Goal: Information Seeking & Learning: Find contact information

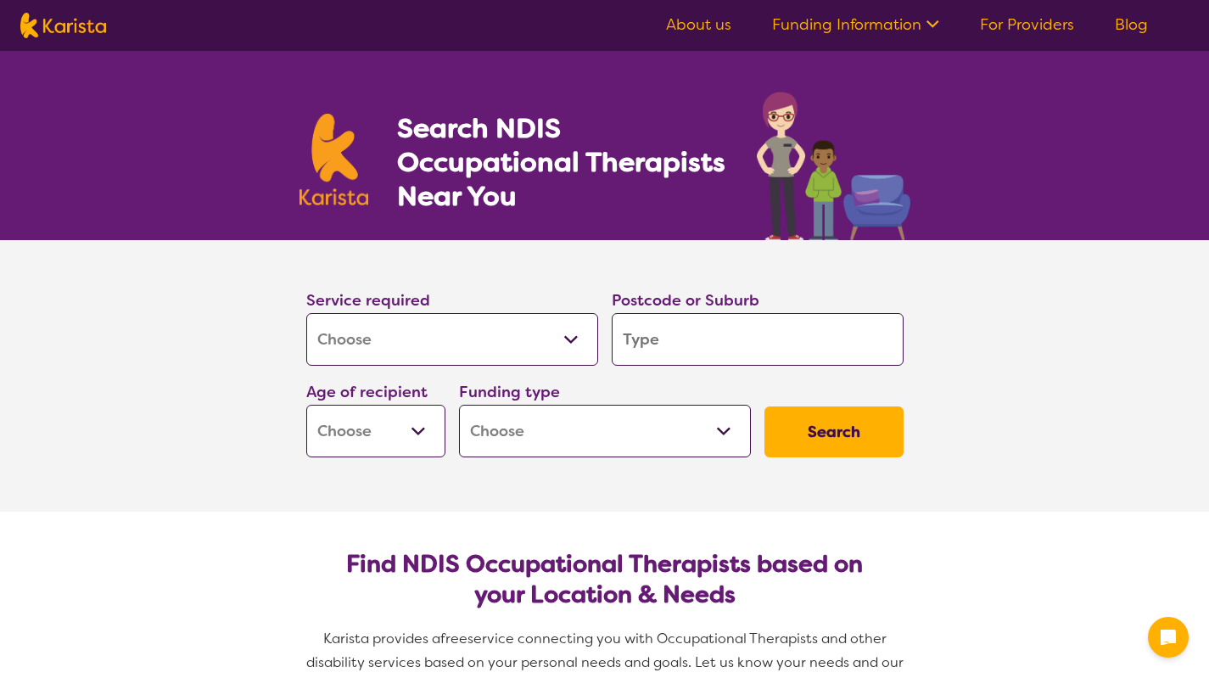
select select "[MEDICAL_DATA]"
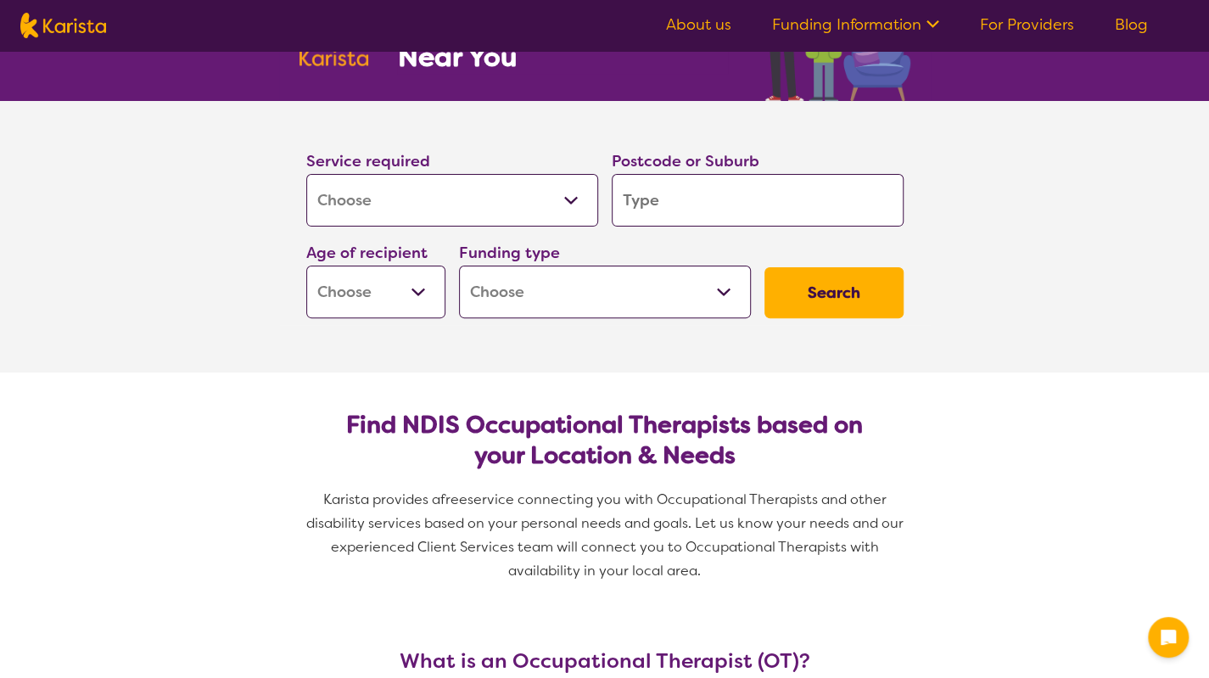
click at [670, 203] on input "search" at bounding box center [758, 200] width 292 height 53
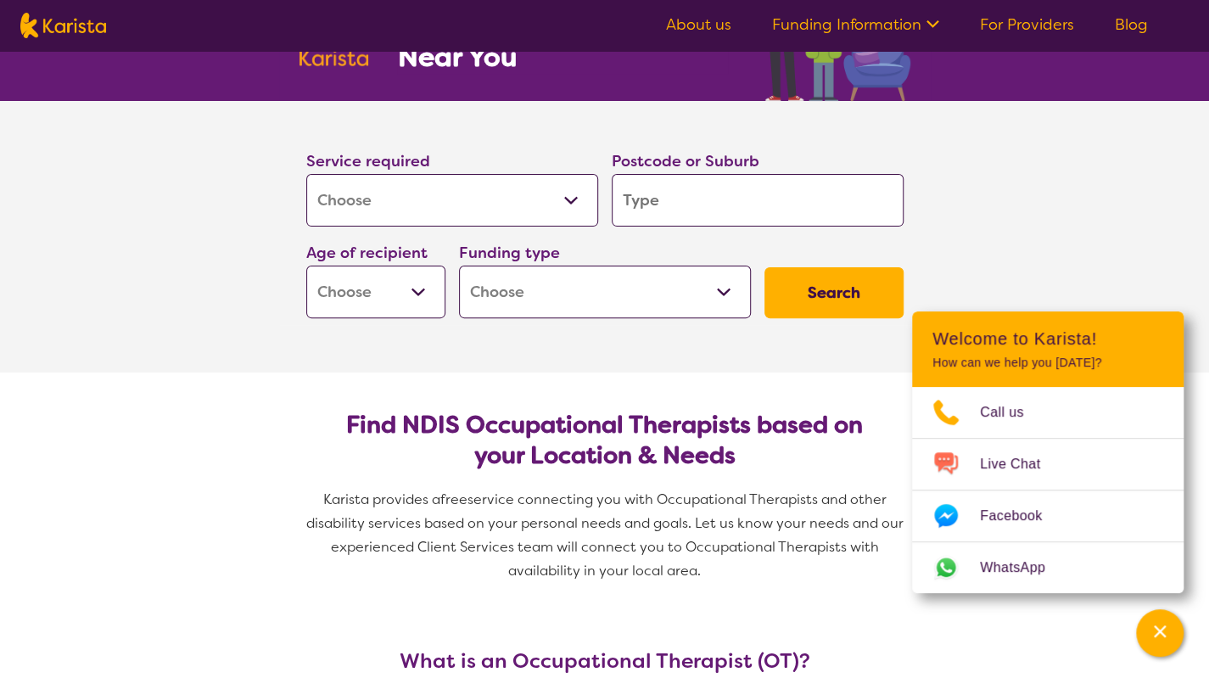
click at [418, 305] on select "Early Childhood - 0 to 9 Child - 10 to 11 Adolescent - 12 to 17 Adult - 18 to 6…" at bounding box center [375, 292] width 139 height 53
select select "AD"
click at [306, 266] on select "Early Childhood - 0 to 9 Child - 10 to 11 Adolescent - 12 to 17 Adult - 18 to 6…" at bounding box center [375, 292] width 139 height 53
select select "AD"
click at [560, 279] on select "Home Care Package (HCP) National Disability Insurance Scheme (NDIS) I don't know" at bounding box center [605, 292] width 292 height 53
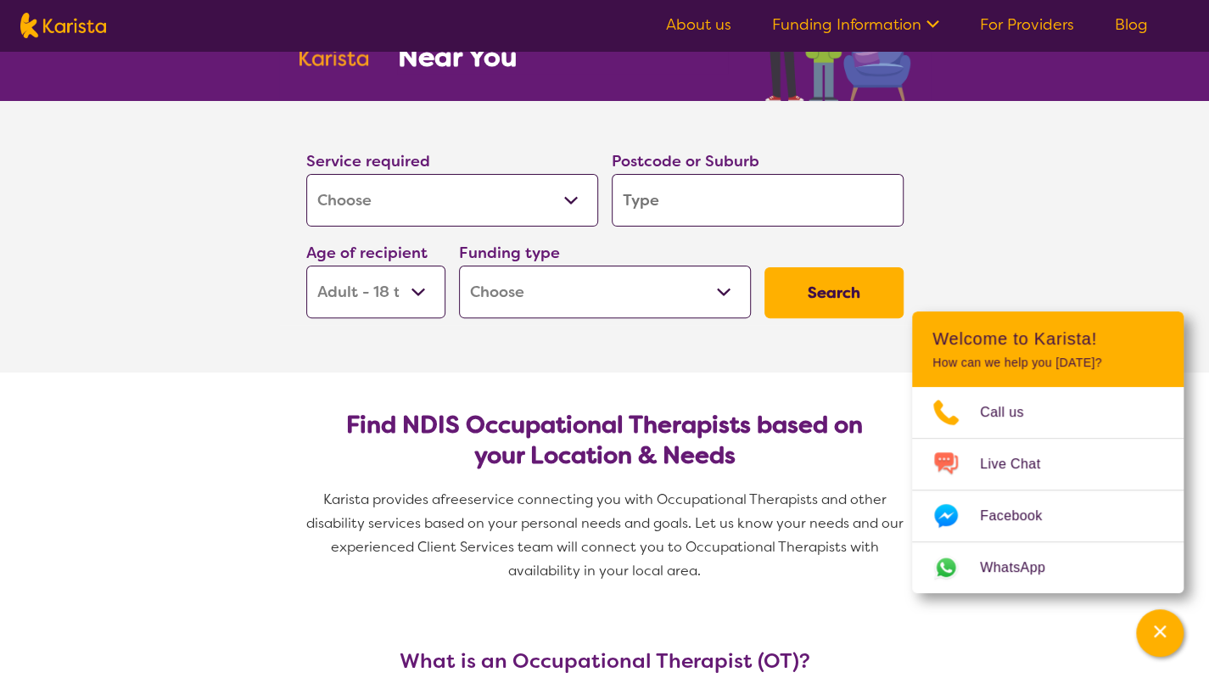
select select "NDIS"
click at [459, 266] on select "Home Care Package (HCP) National Disability Insurance Scheme (NDIS) I don't know" at bounding box center [605, 292] width 292 height 53
select select "NDIS"
click at [697, 217] on input "search" at bounding box center [758, 200] width 292 height 53
type input "5"
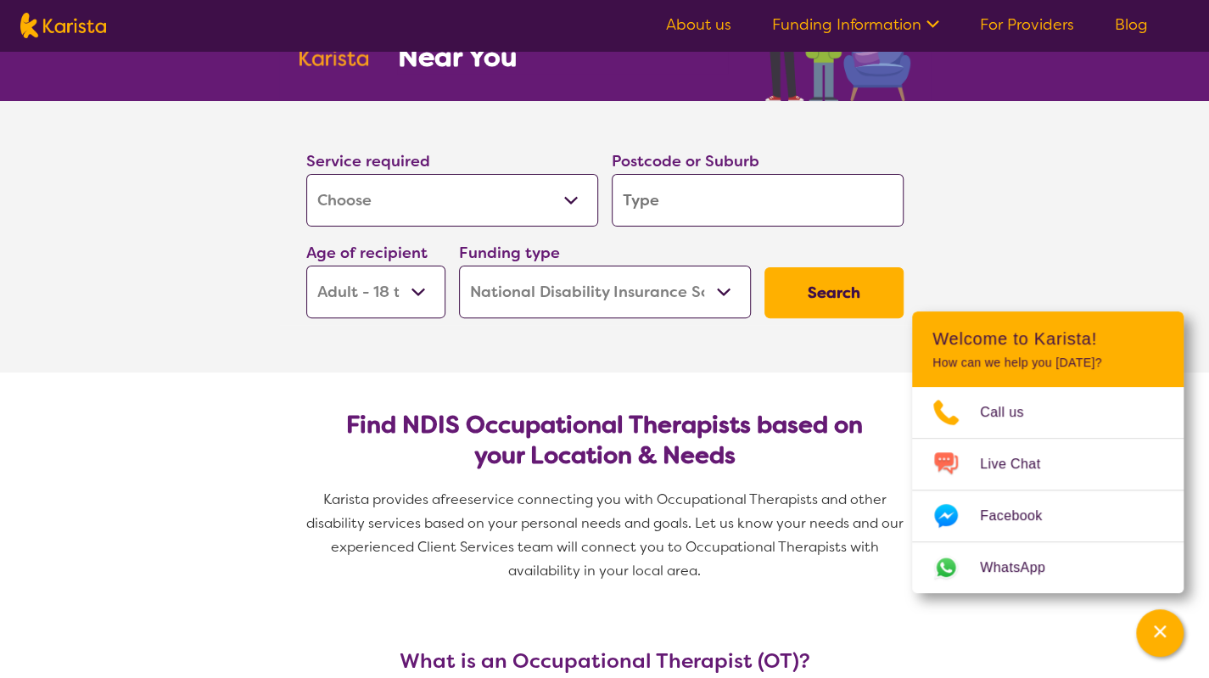
type input "5"
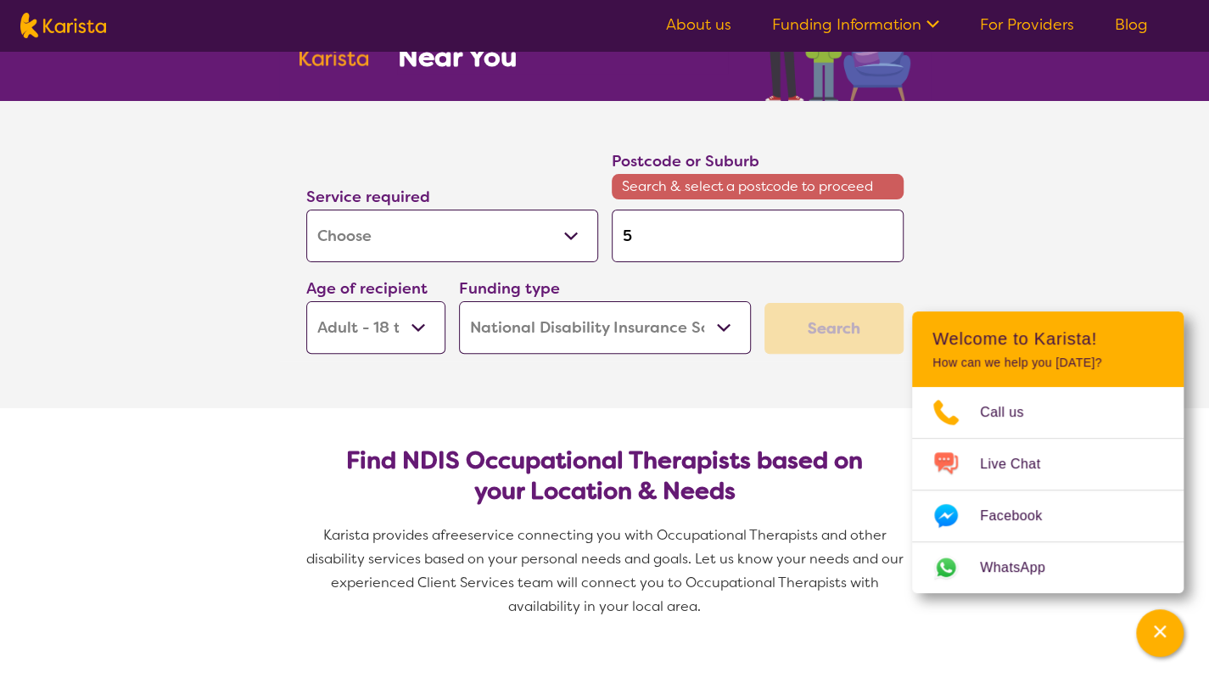
type input "50"
type input "503"
type input "5034"
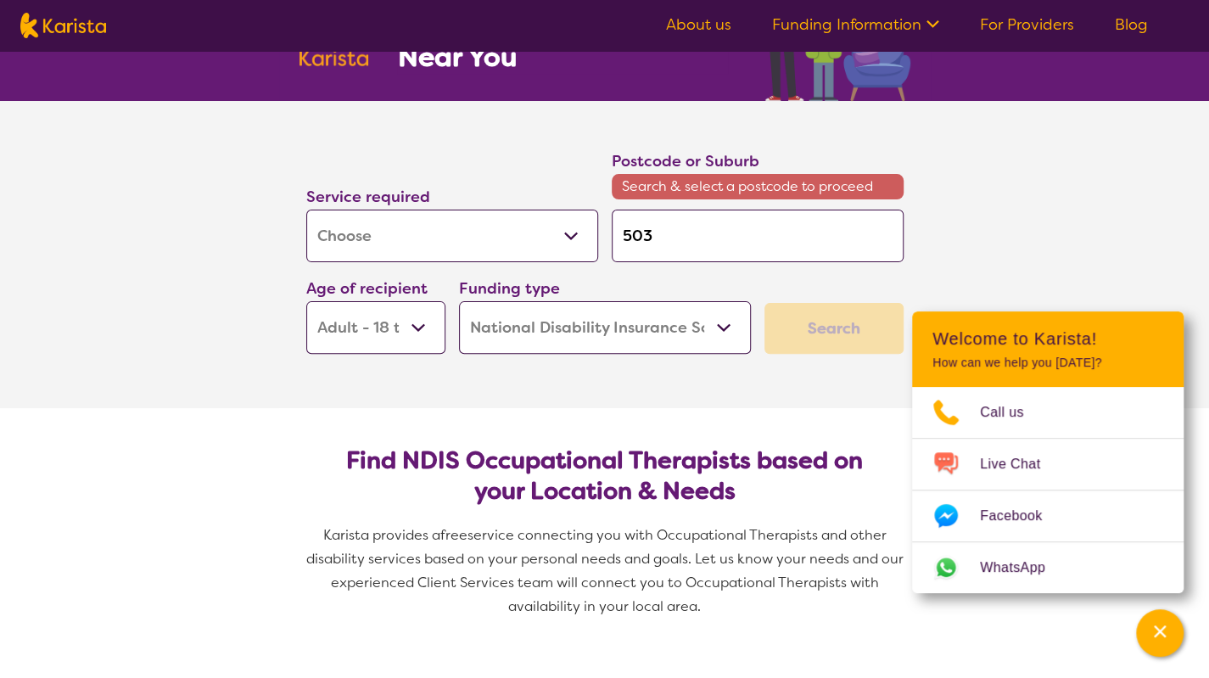
type input "5034"
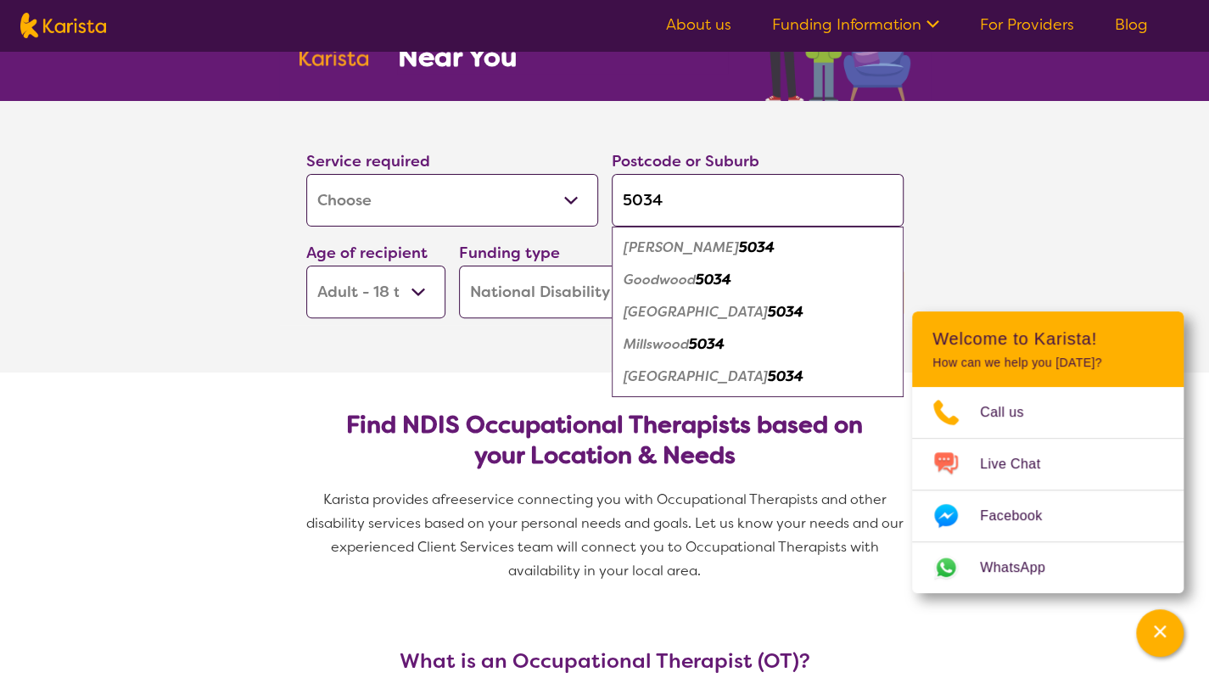
type input "5034"
click at [699, 278] on em "5034" at bounding box center [714, 280] width 36 height 18
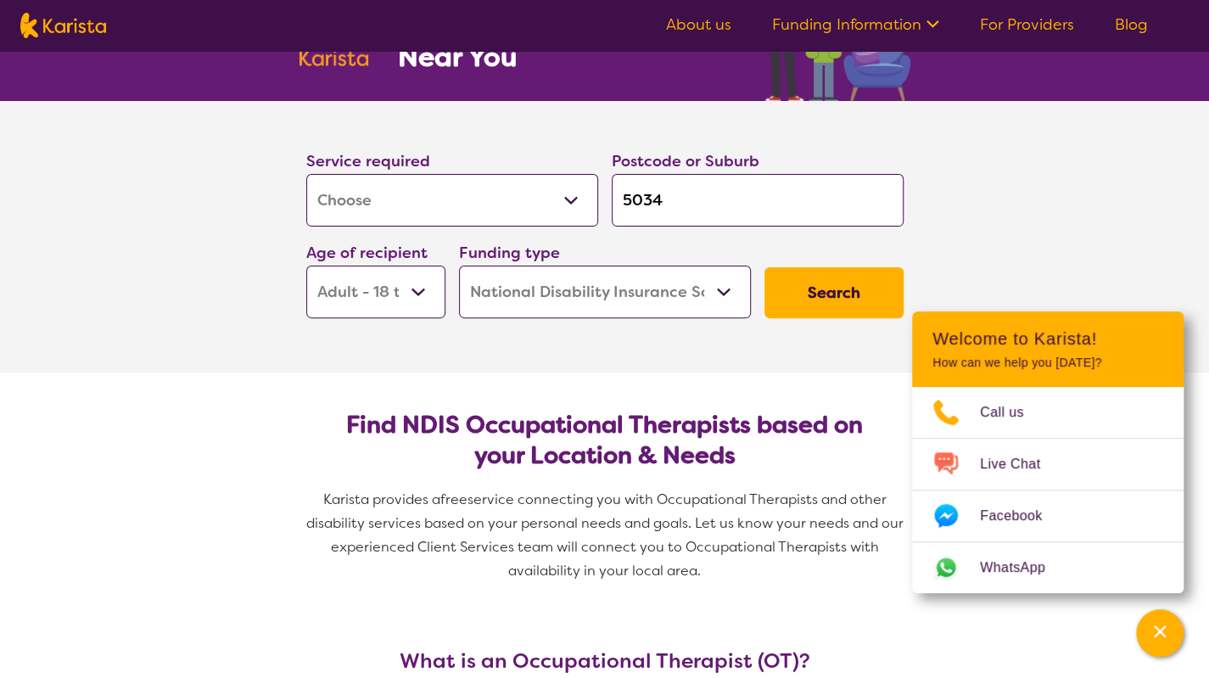
click at [831, 296] on button "Search" at bounding box center [834, 292] width 139 height 51
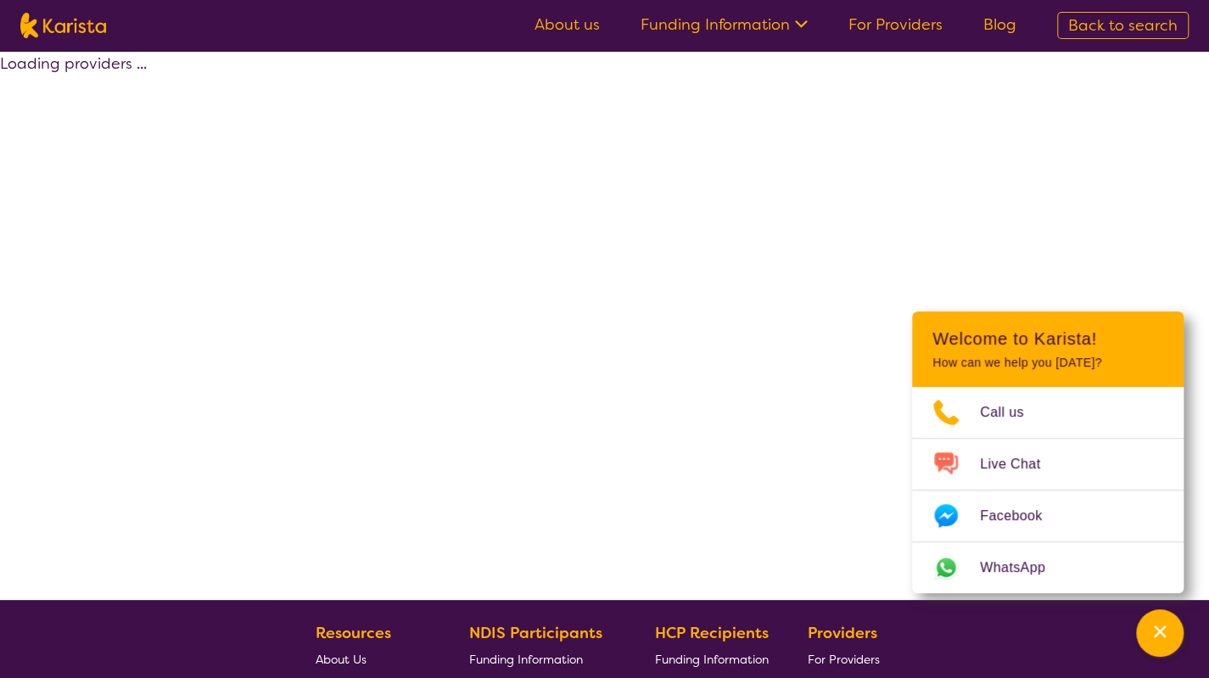
select select "by_score"
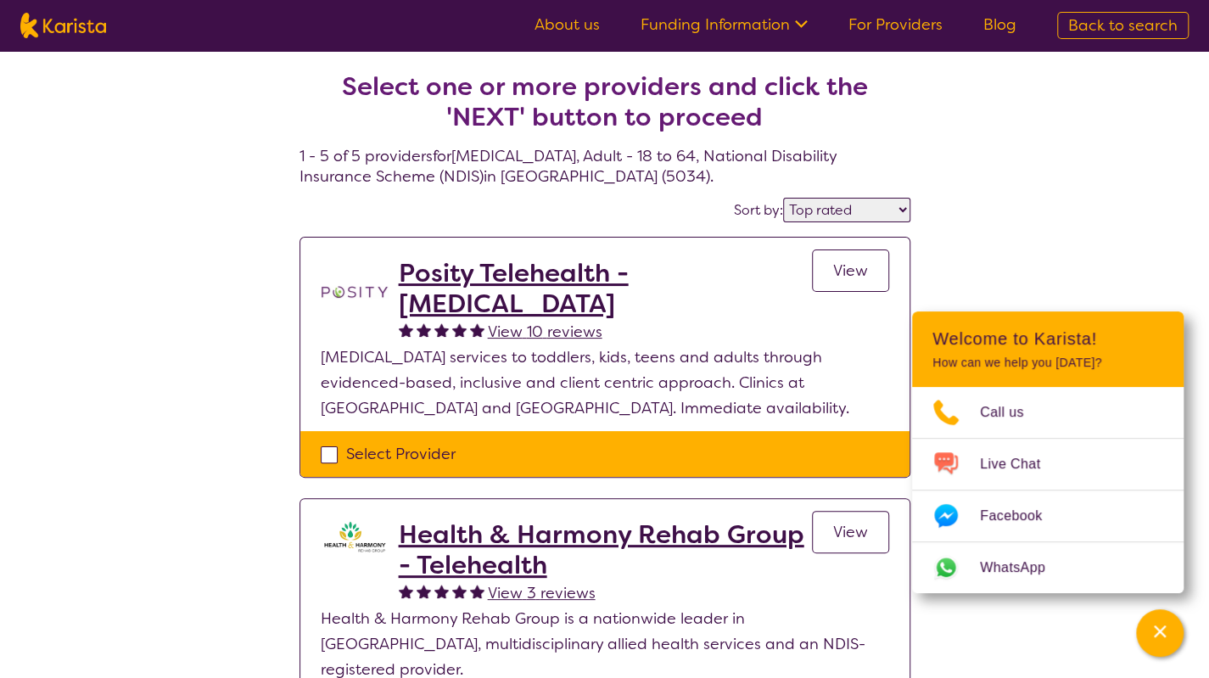
click at [467, 289] on h2 "Posity Telehealth - [MEDICAL_DATA]" at bounding box center [605, 288] width 413 height 61
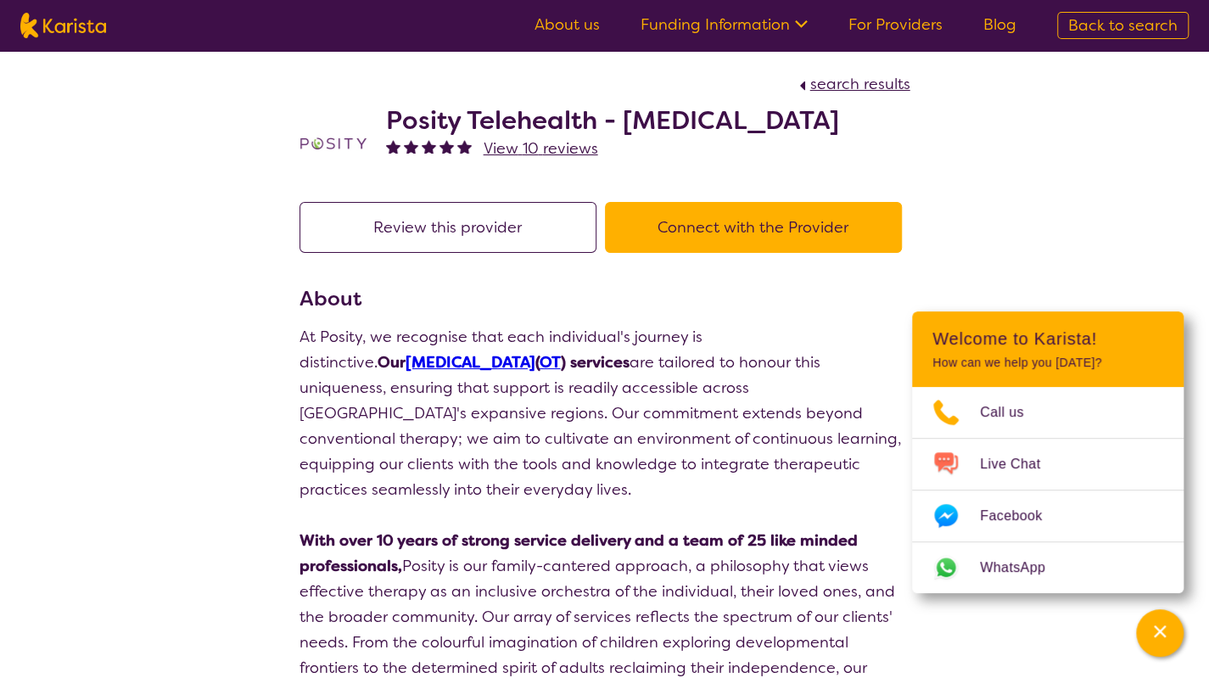
select select "by_score"
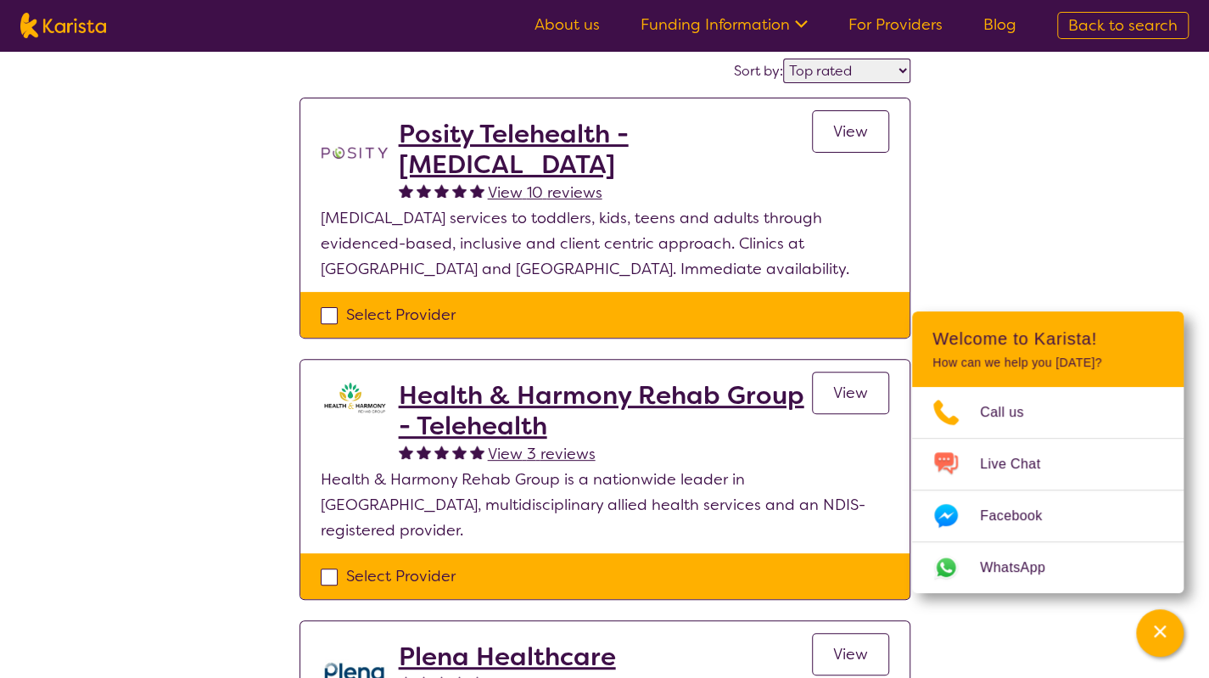
select select "[MEDICAL_DATA]"
select select "AD"
select select "NDIS"
select select "[MEDICAL_DATA]"
select select "AD"
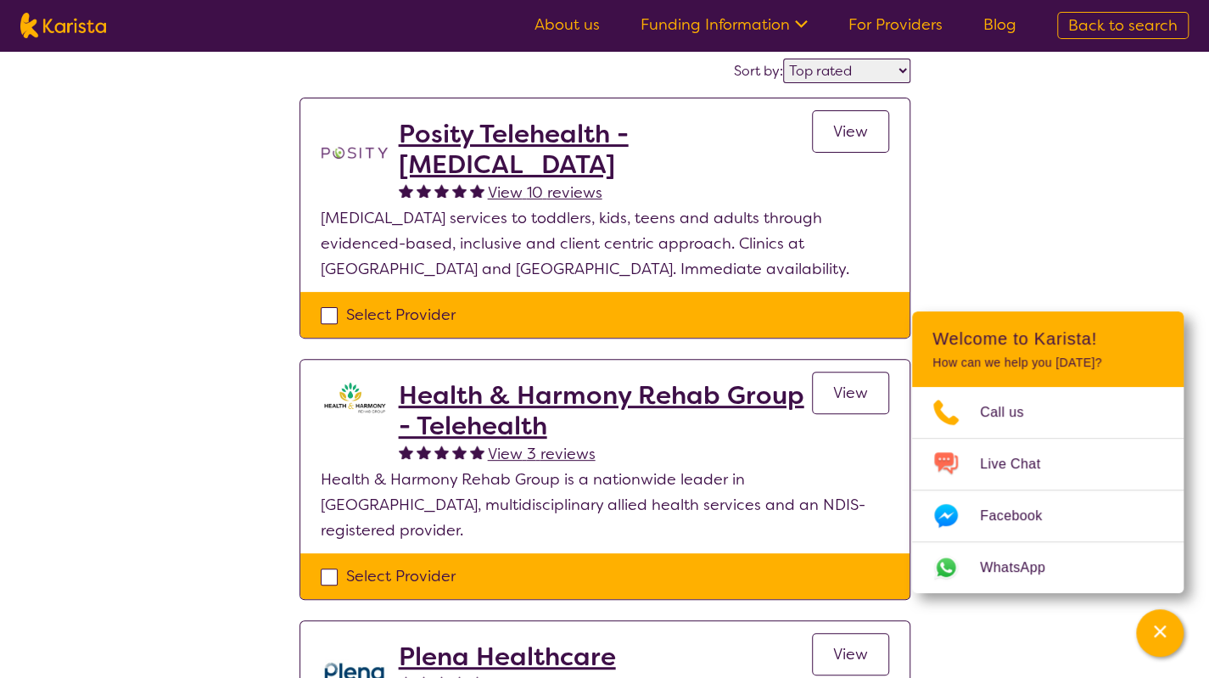
select select "NDIS"
